Goal: Information Seeking & Learning: Check status

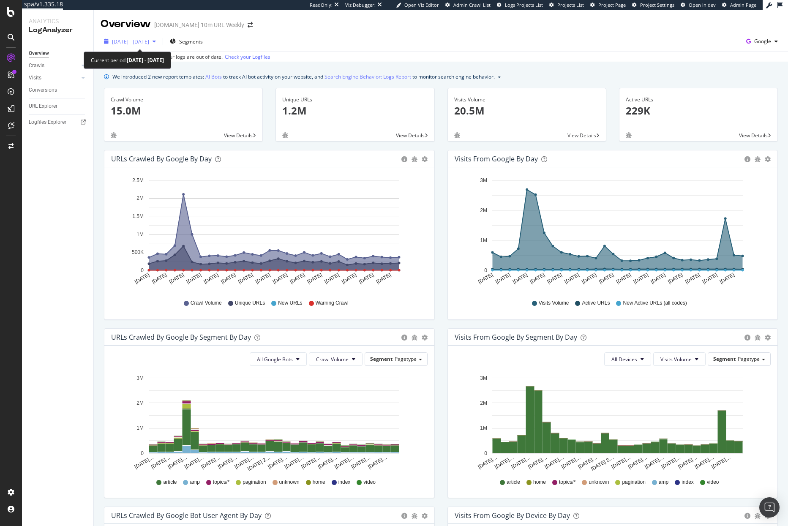
click at [149, 42] on span "2025 Jun. 27th - Jul. 26th" at bounding box center [130, 41] width 37 height 7
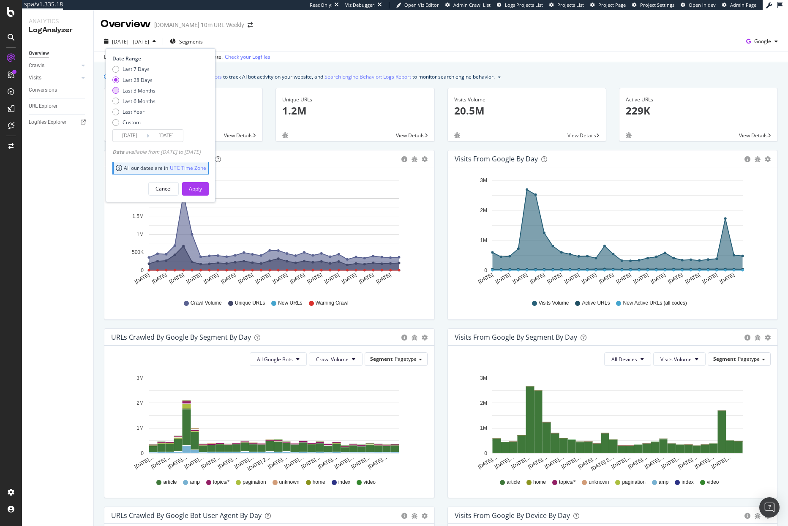
click at [142, 93] on div "Last 3 Months" at bounding box center [139, 90] width 33 height 7
type input "2025/04/27"
click at [202, 191] on div "Apply" at bounding box center [195, 188] width 13 height 7
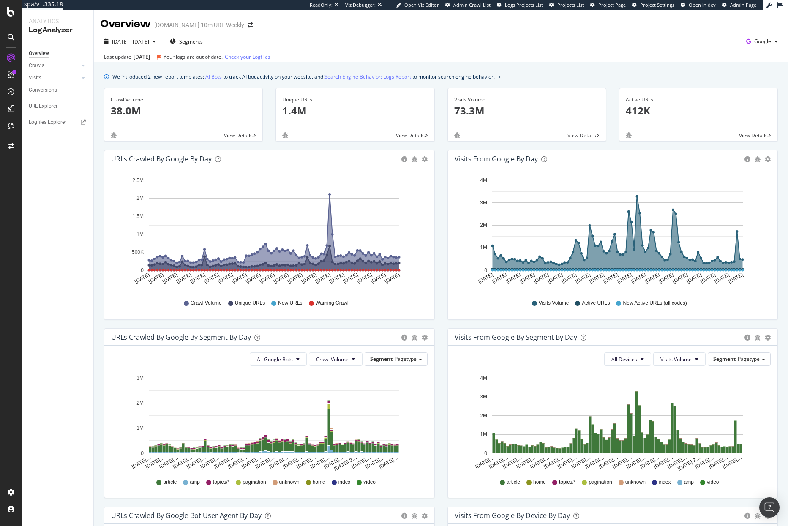
click at [95, 364] on div "We introduced 2 new report templates: AI Bots to track AI bot activity on your …" at bounding box center [441, 388] width 695 height 653
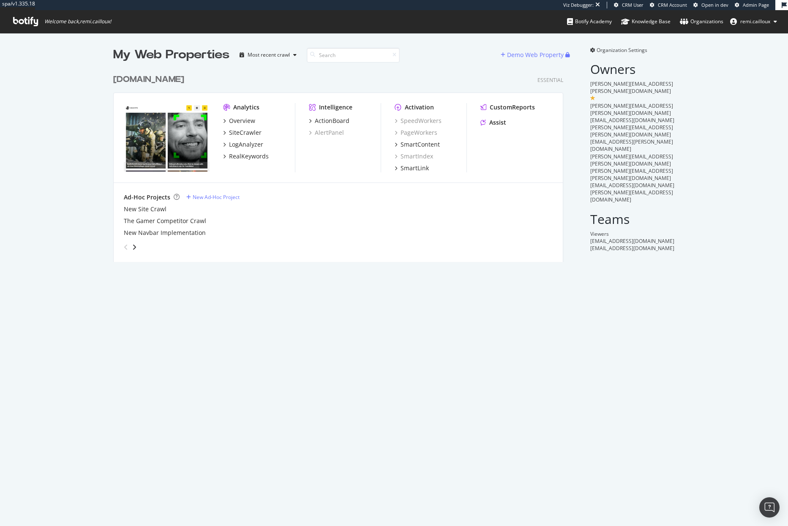
scroll to position [192, 451]
